Goal: Task Accomplishment & Management: Manage account settings

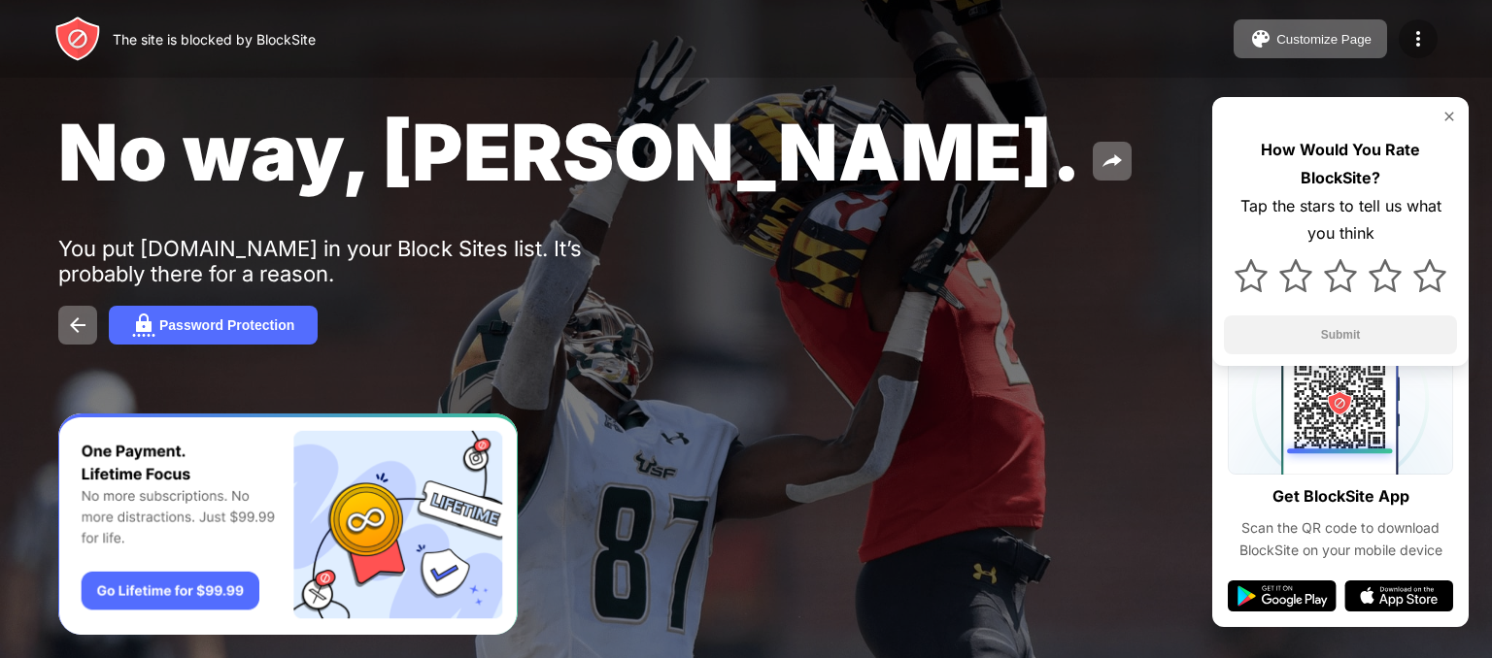
click at [1418, 35] on img at bounding box center [1417, 38] width 23 height 23
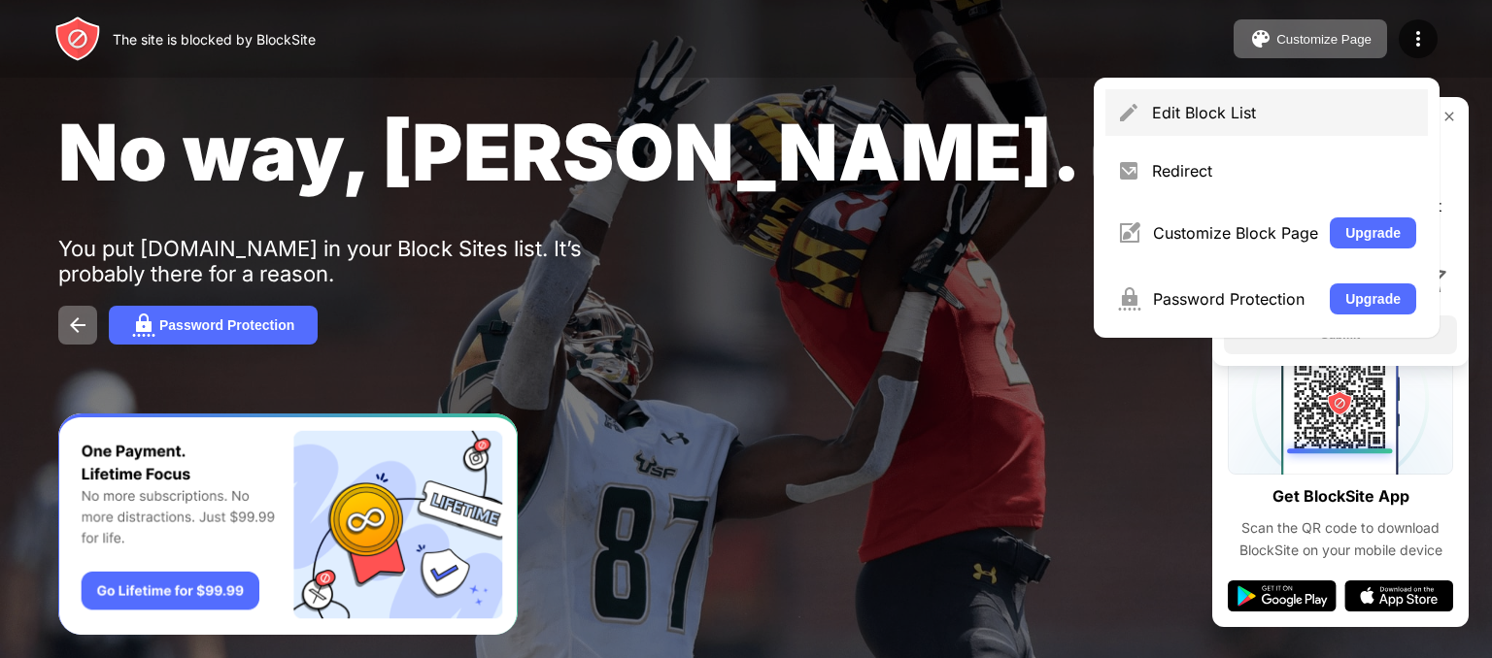
click at [1230, 125] on div "Edit Block List" at bounding box center [1266, 112] width 322 height 47
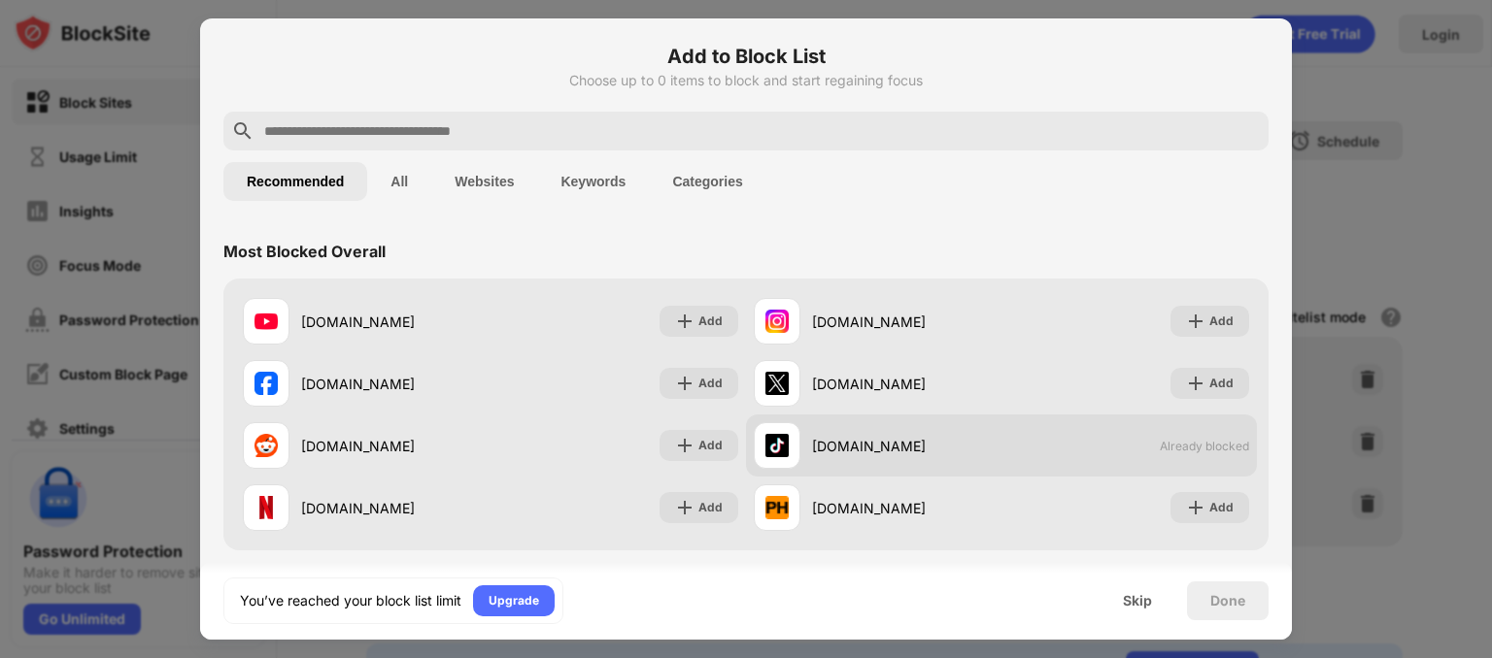
click at [1191, 439] on span "Already blocked" at bounding box center [1204, 446] width 89 height 15
click at [861, 454] on div "[DOMAIN_NAME]" at bounding box center [906, 446] width 189 height 20
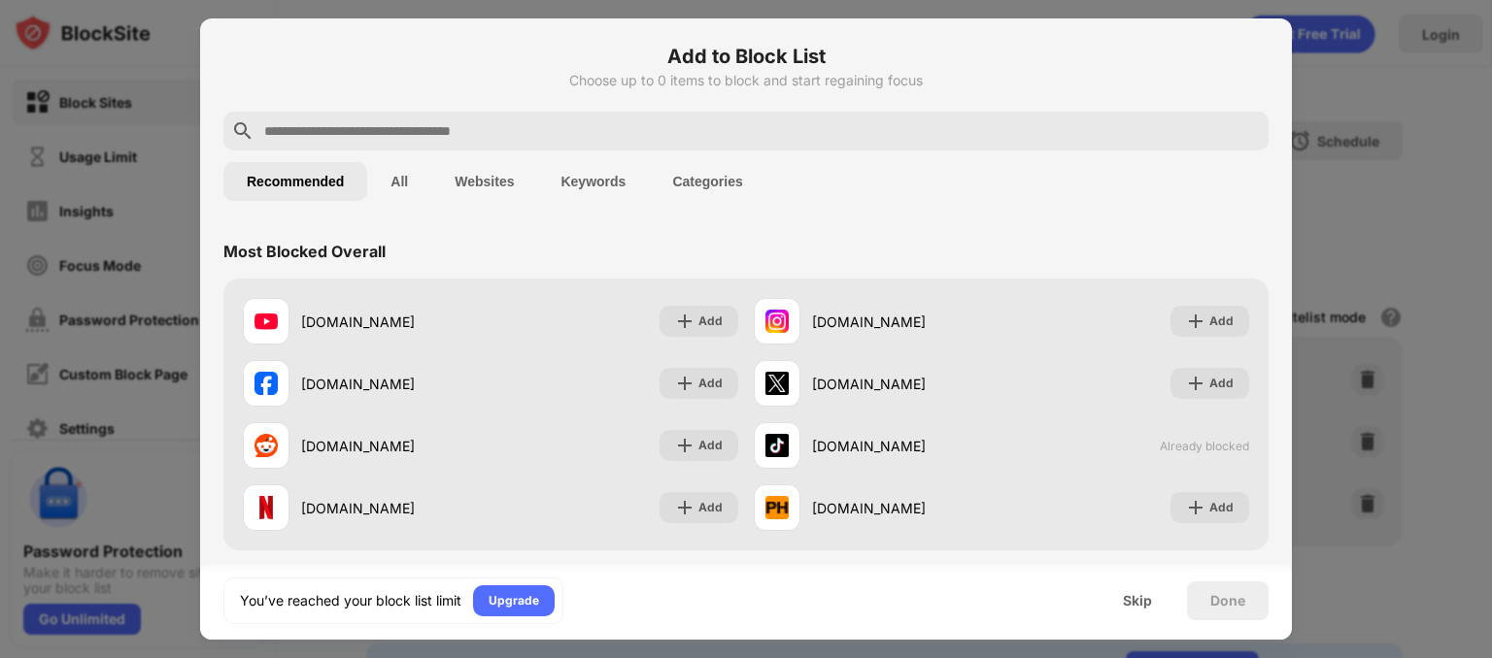
click at [401, 190] on button "All" at bounding box center [399, 181] width 64 height 39
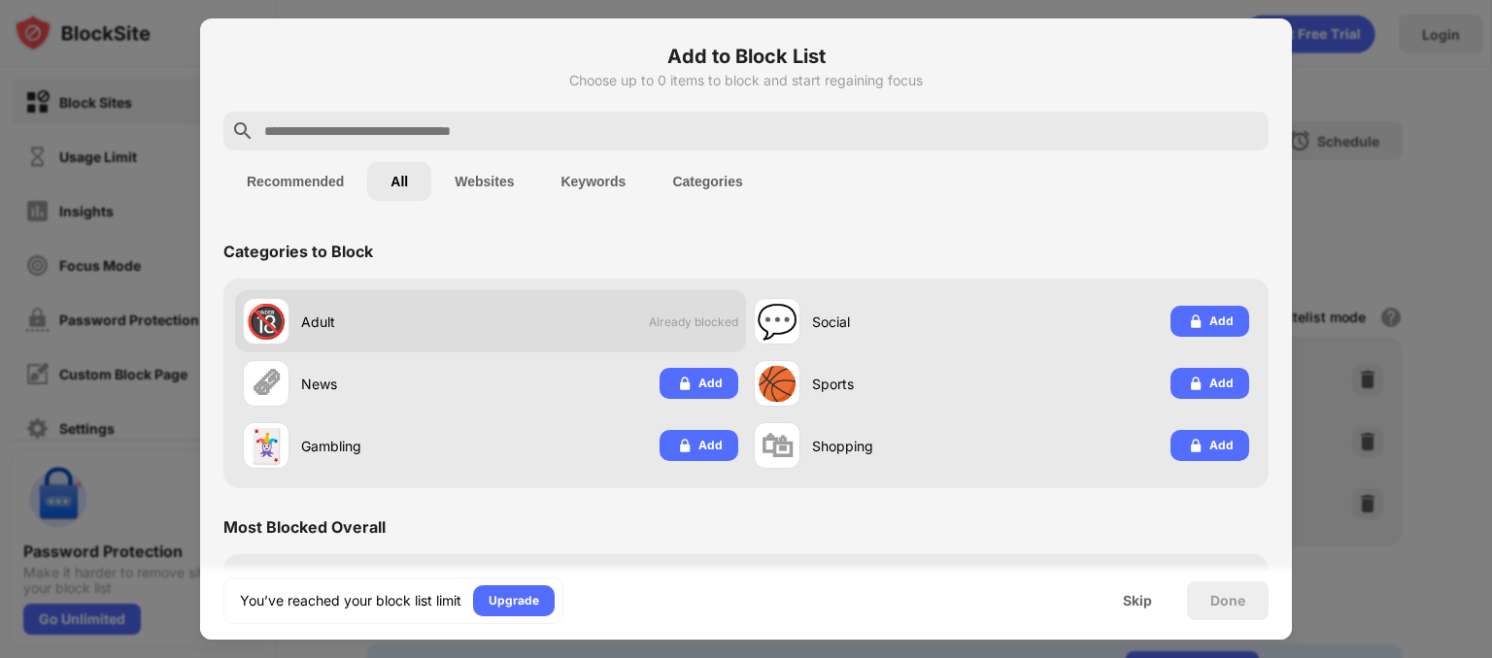
click at [466, 321] on div "Adult" at bounding box center [395, 322] width 189 height 20
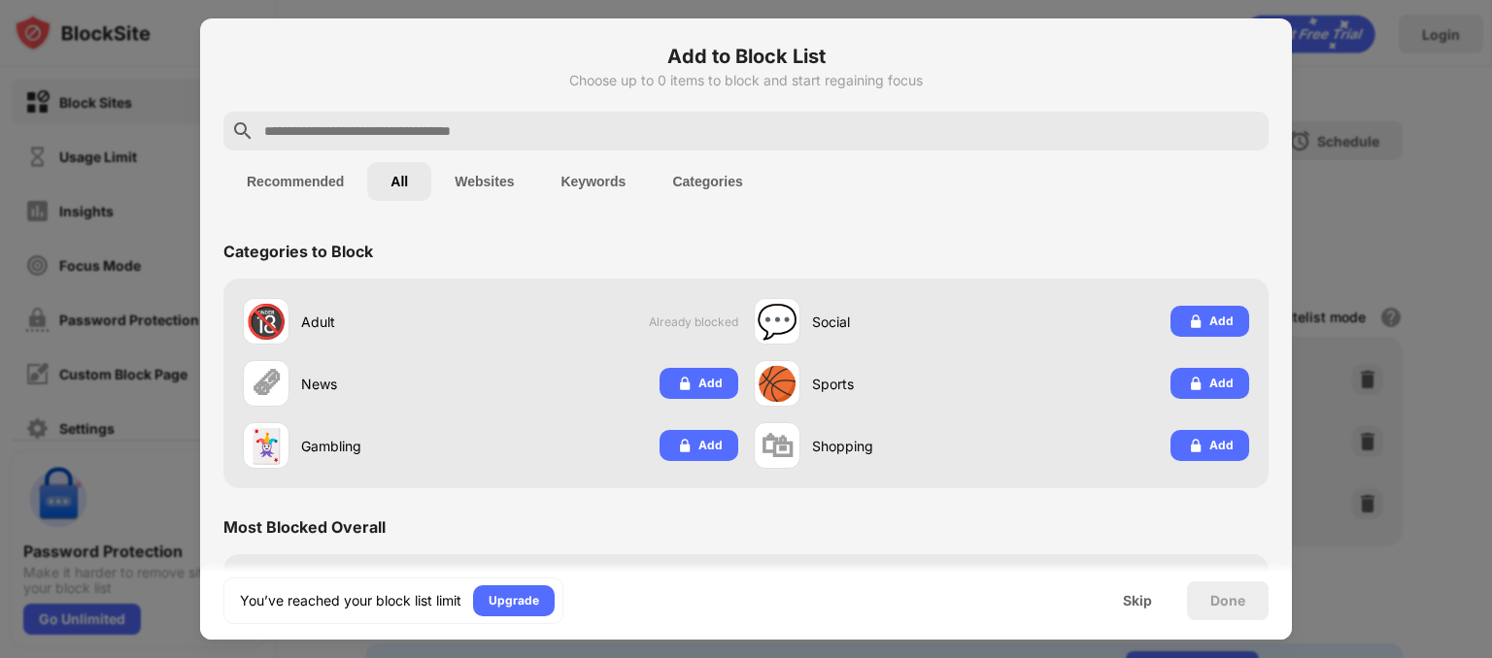
click at [491, 173] on button "Websites" at bounding box center [484, 181] width 106 height 39
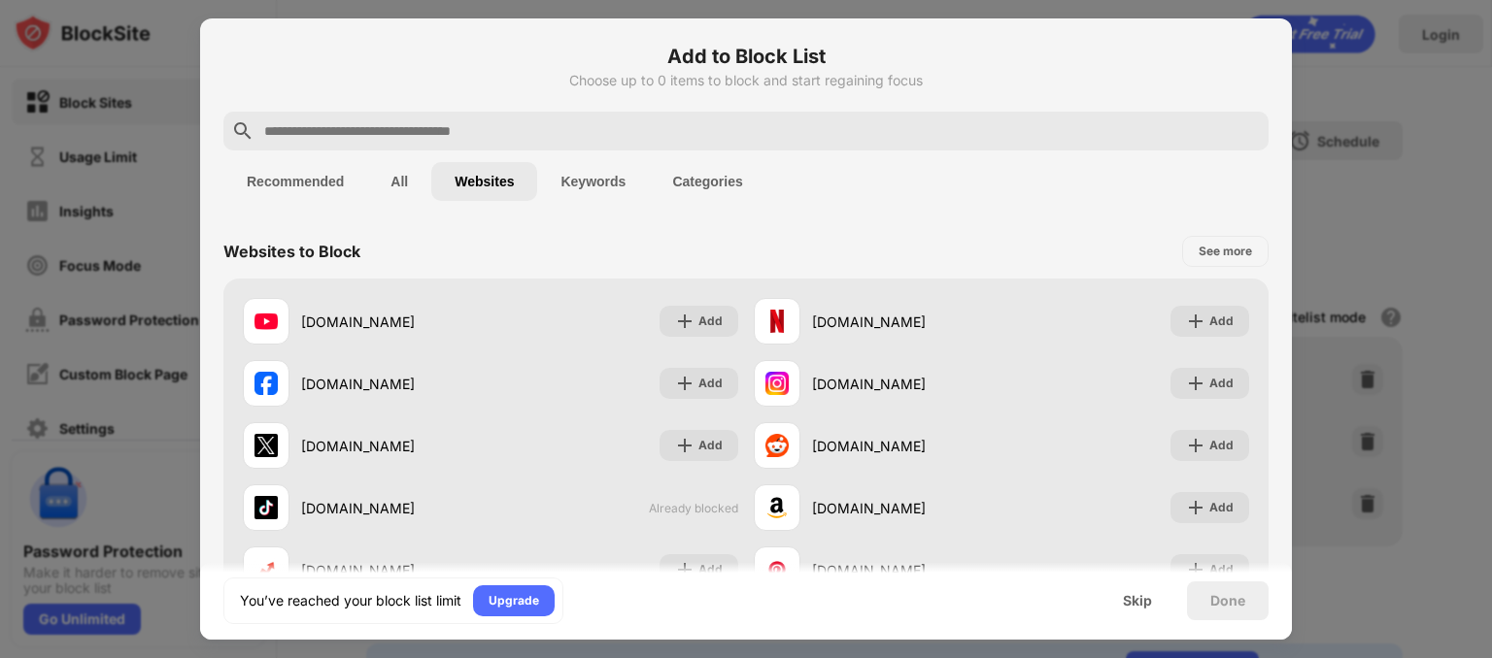
click at [595, 180] on button "Keywords" at bounding box center [593, 181] width 112 height 39
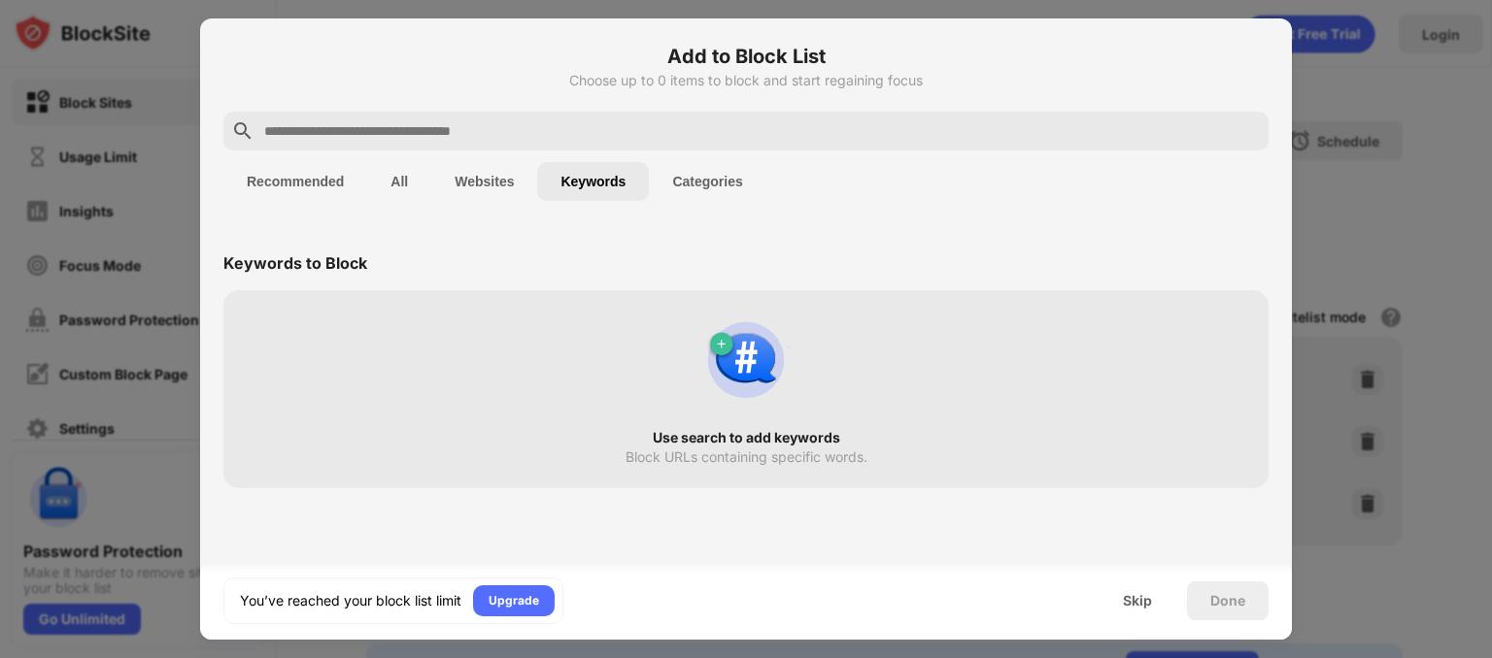
click at [678, 172] on button "Categories" at bounding box center [707, 181] width 117 height 39
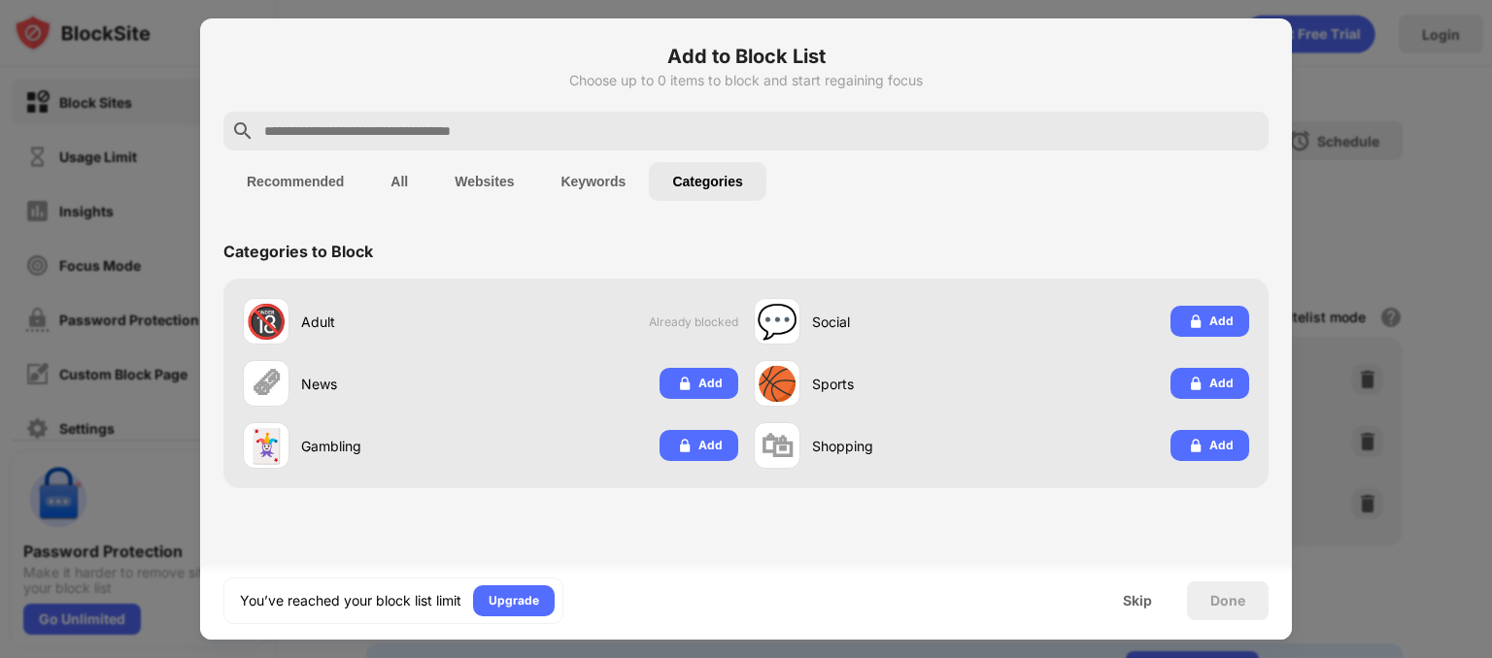
click at [567, 182] on button "Keywords" at bounding box center [593, 181] width 112 height 39
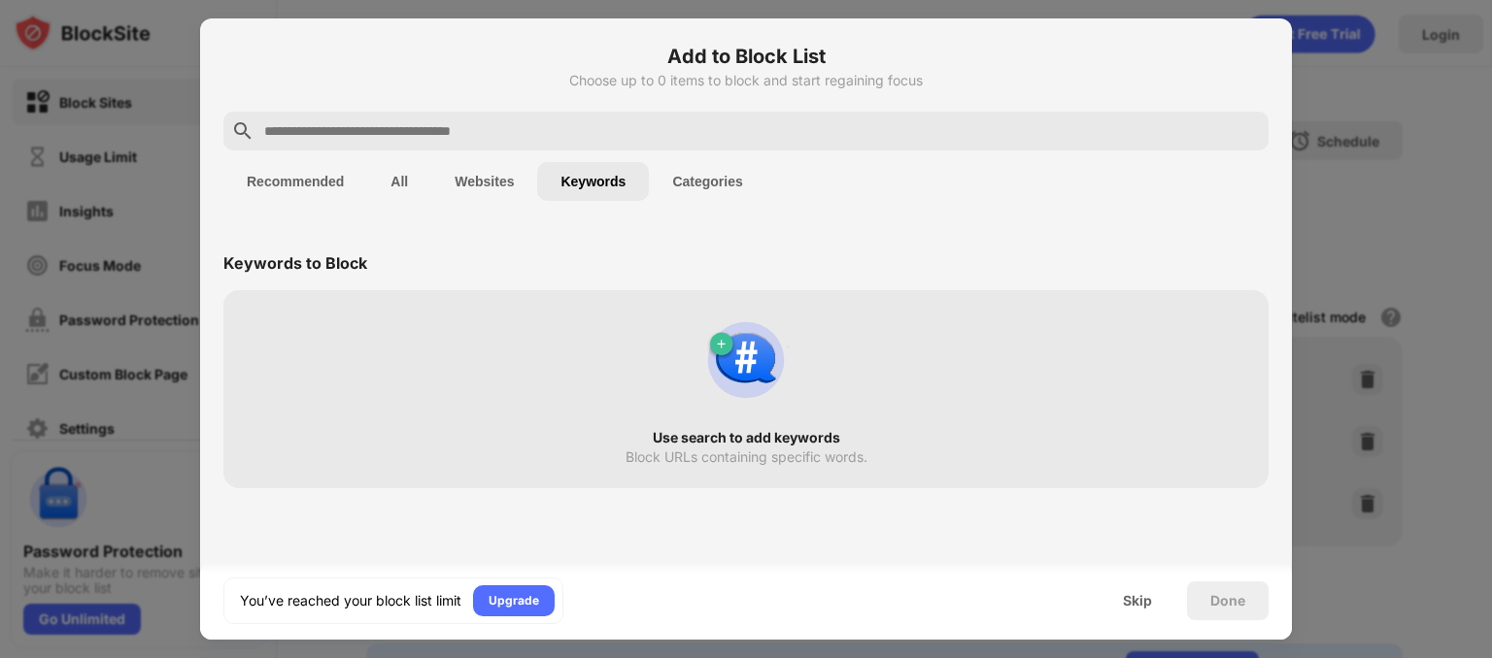
click at [489, 185] on button "Websites" at bounding box center [484, 181] width 106 height 39
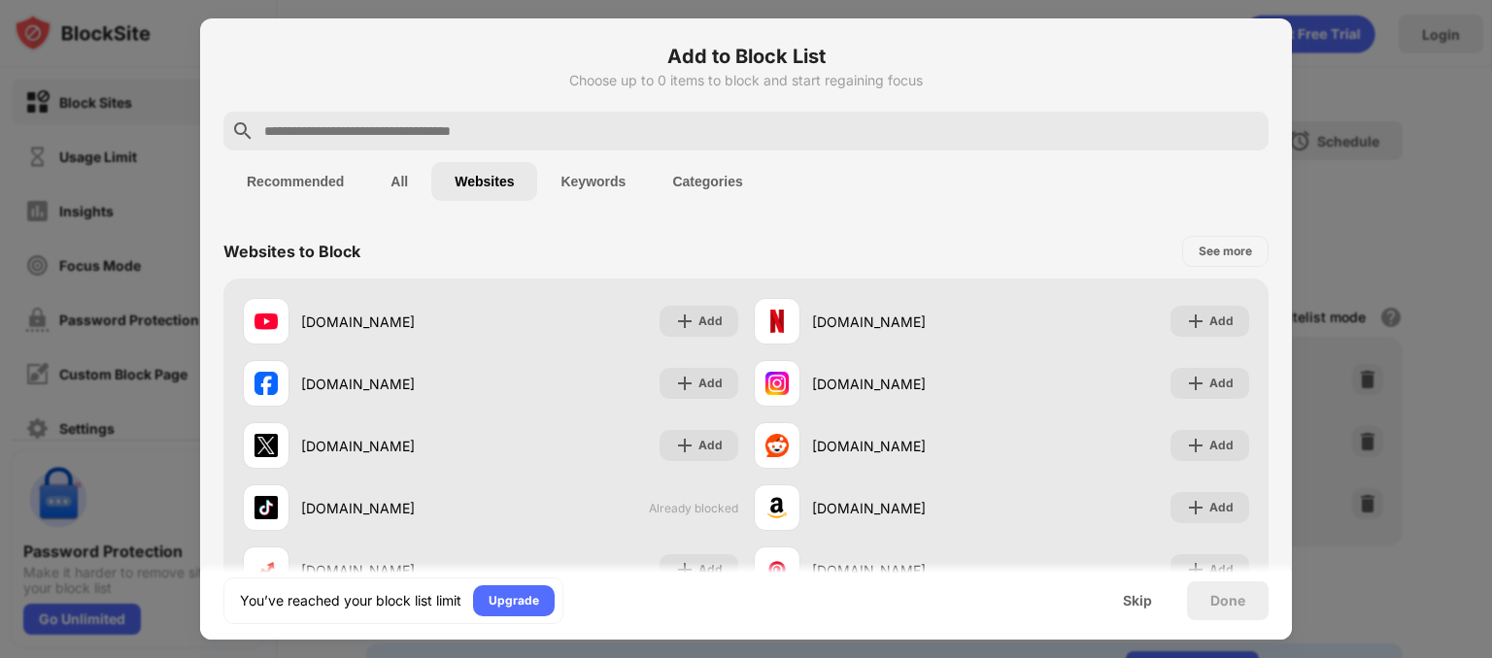
click at [396, 184] on button "All" at bounding box center [399, 181] width 64 height 39
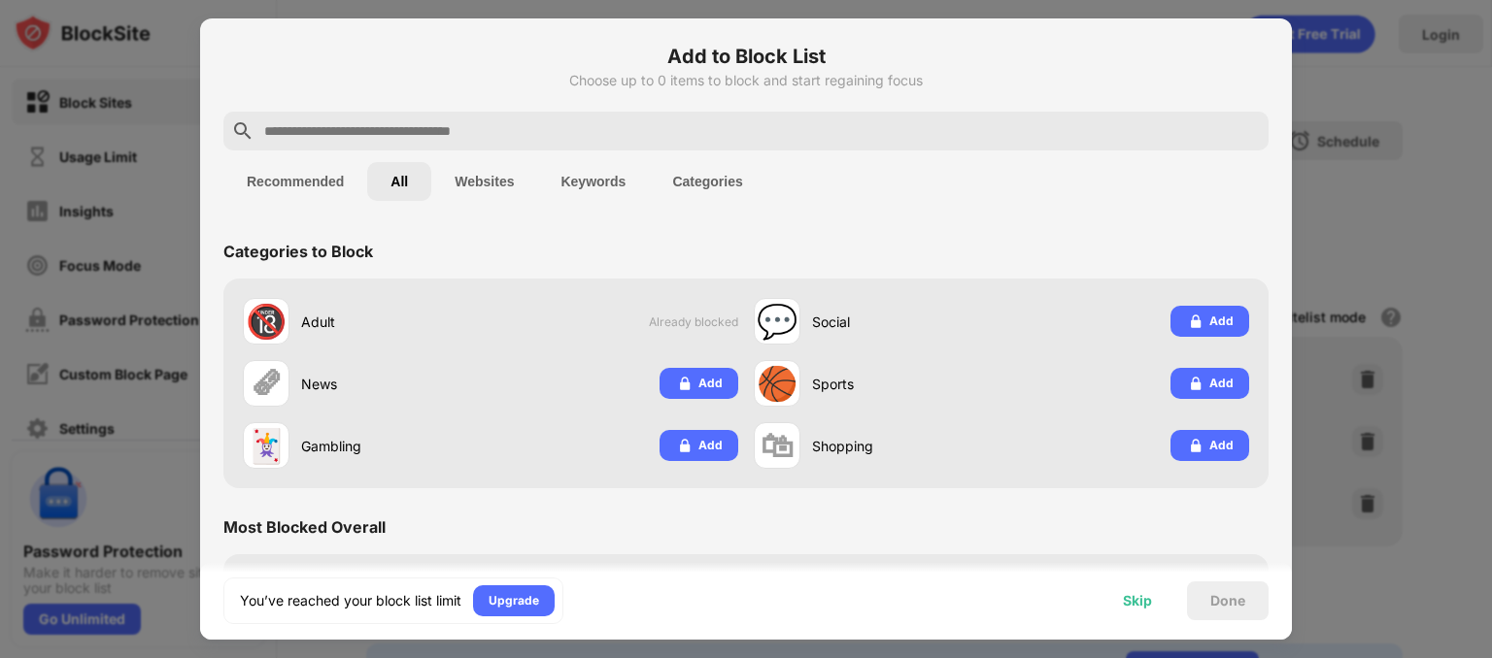
click at [1145, 600] on div "Skip" at bounding box center [1137, 601] width 29 height 16
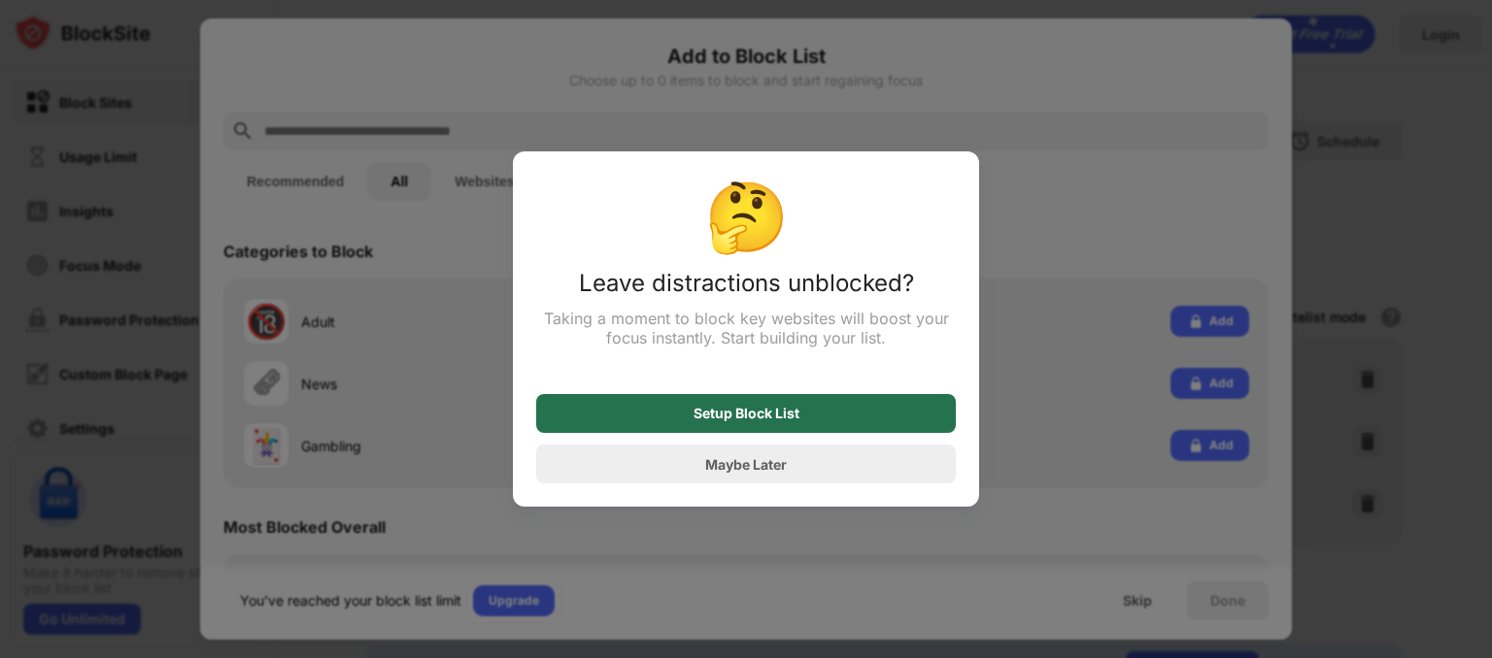
click at [833, 405] on div "Setup Block List" at bounding box center [746, 413] width 420 height 39
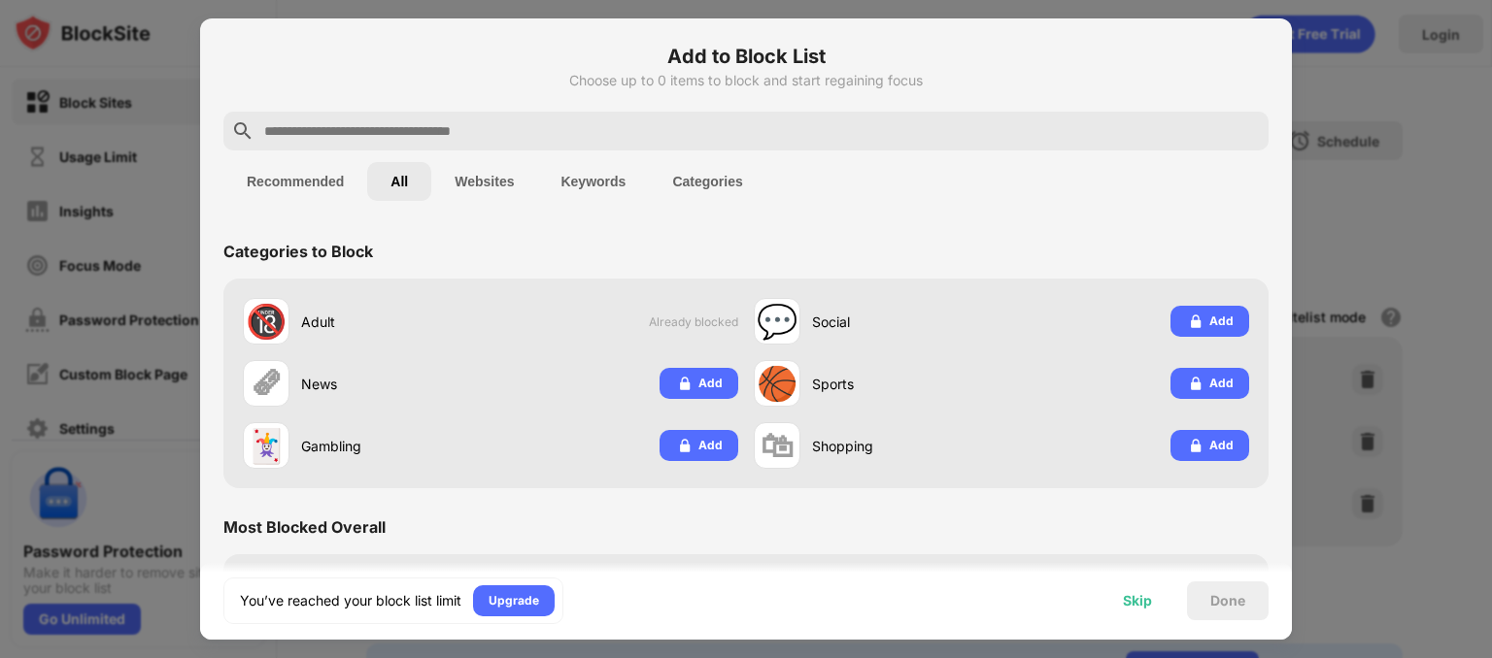
click at [1132, 600] on div "Skip" at bounding box center [1137, 601] width 29 height 16
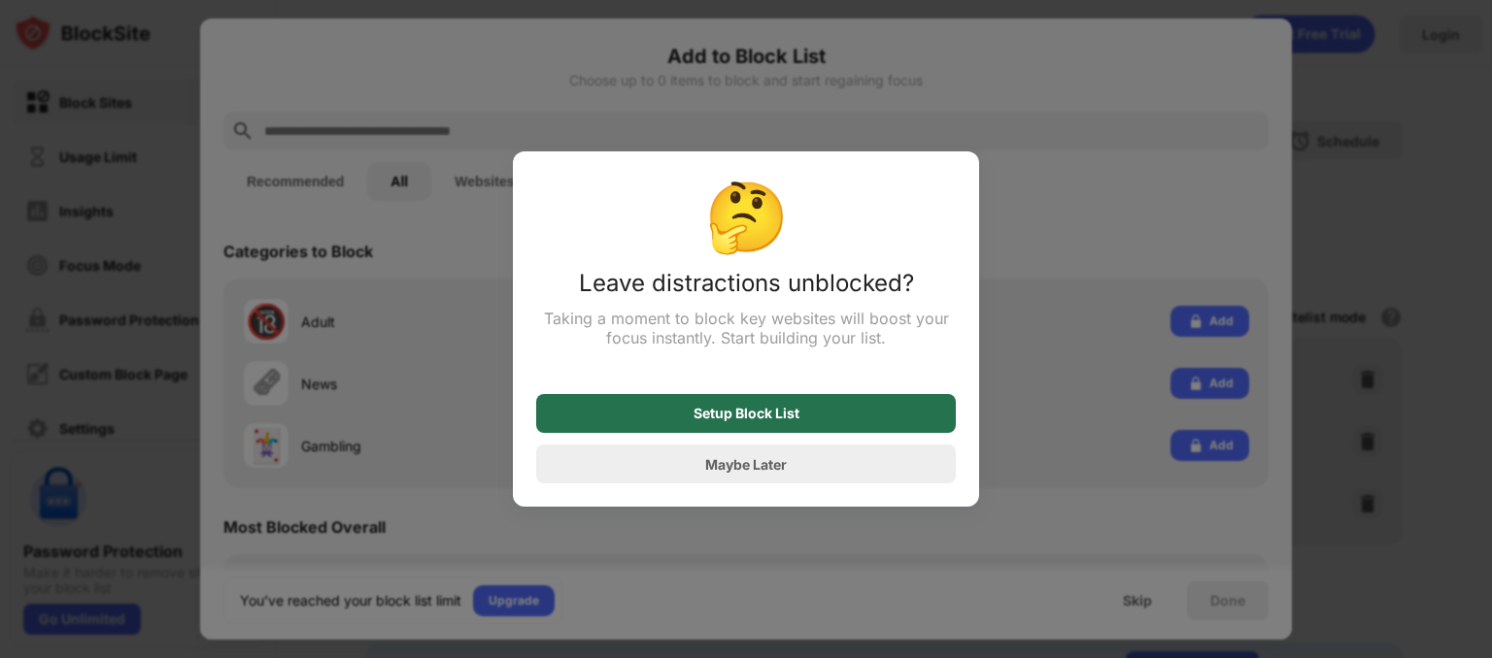
click at [867, 420] on div "Setup Block List" at bounding box center [746, 413] width 420 height 39
